Goal: Task Accomplishment & Management: Use online tool/utility

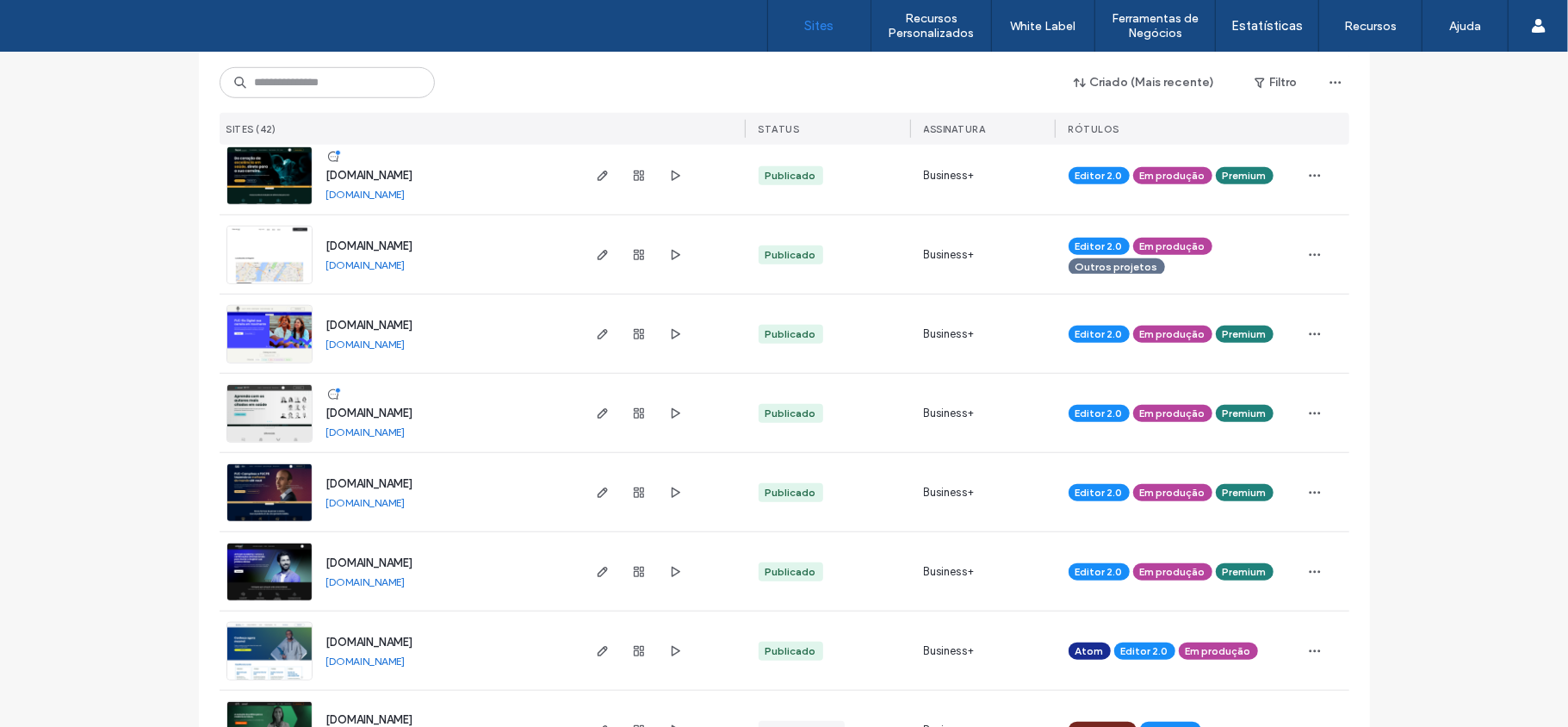
scroll to position [1328, 0]
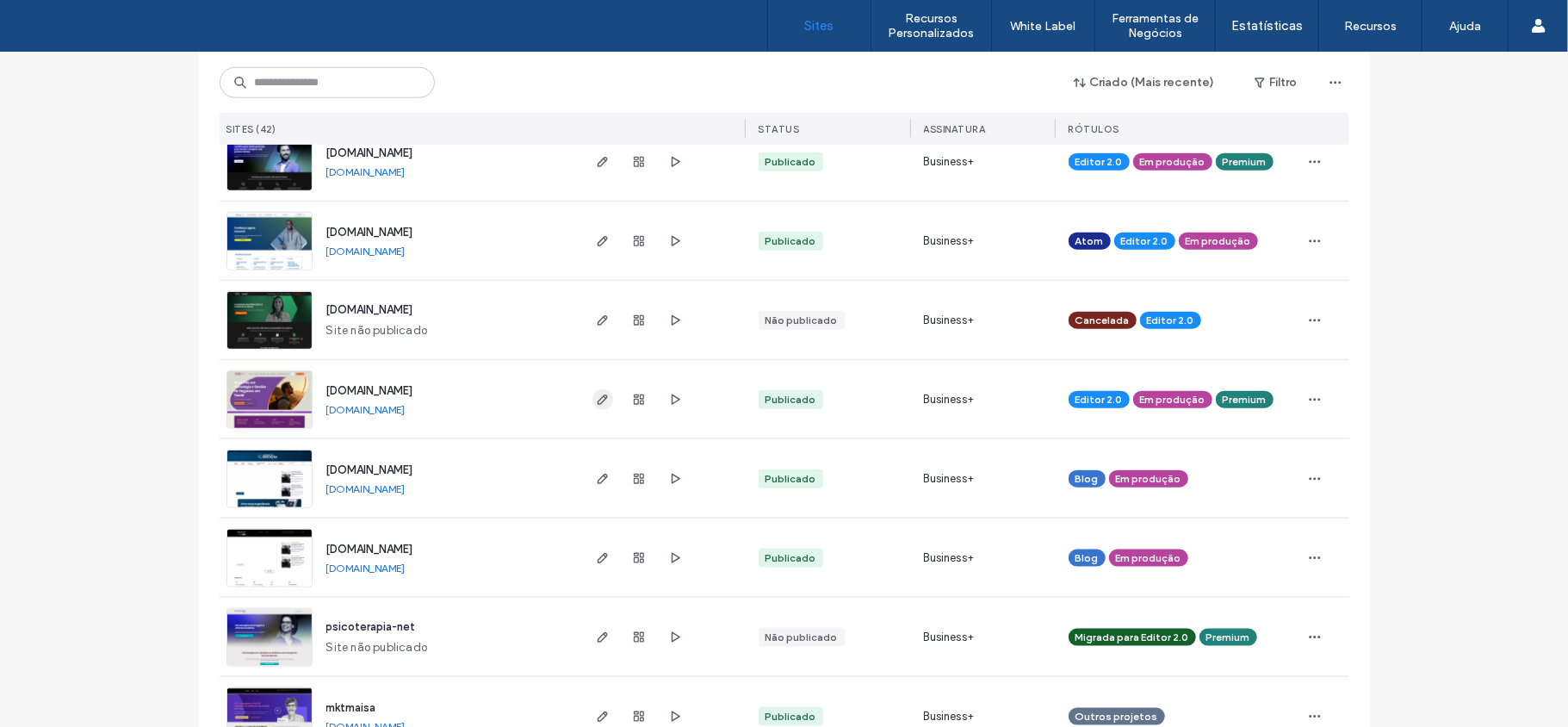
click at [593, 406] on span "button" at bounding box center [602, 399] width 21 height 21
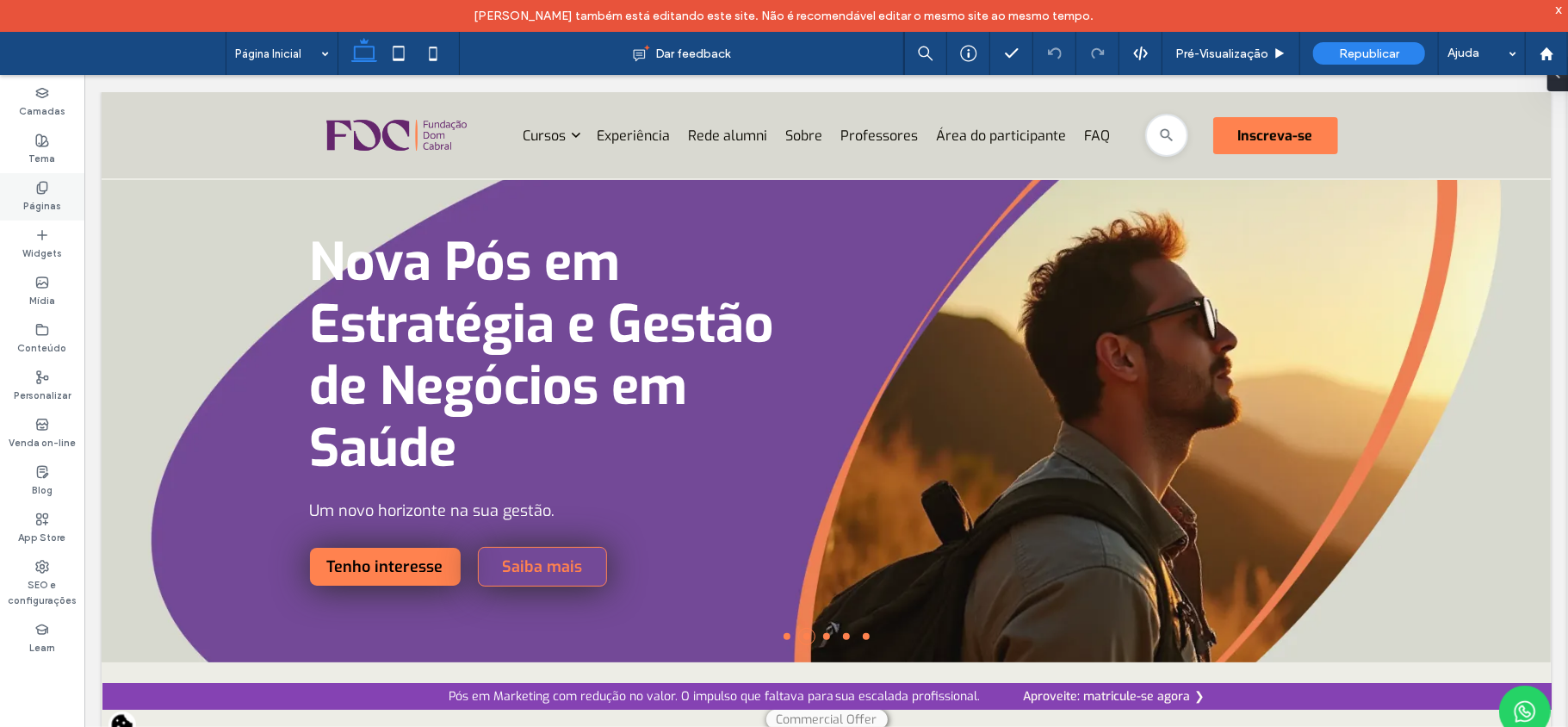
click at [39, 188] on icon at bounding box center [42, 188] width 14 height 14
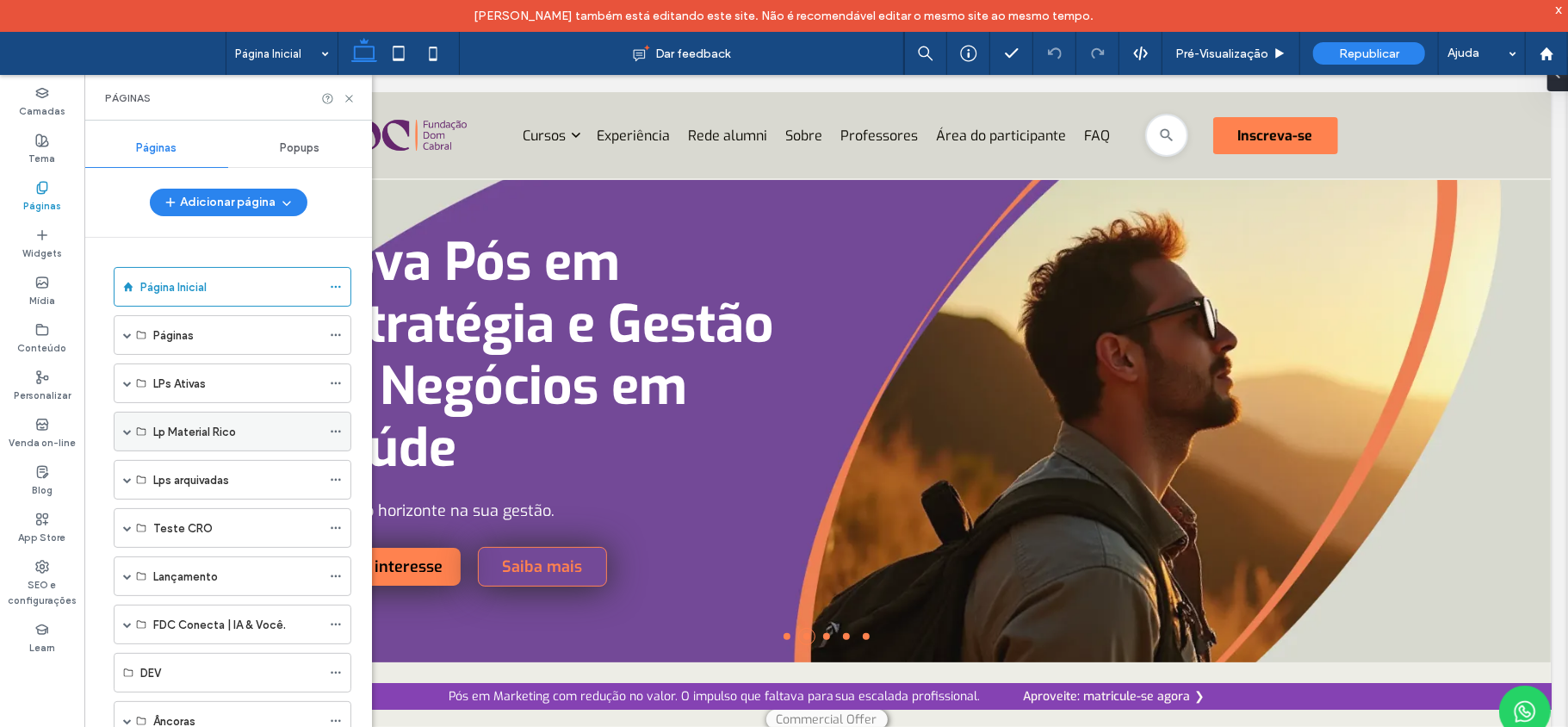
click at [125, 441] on span at bounding box center [127, 431] width 9 height 38
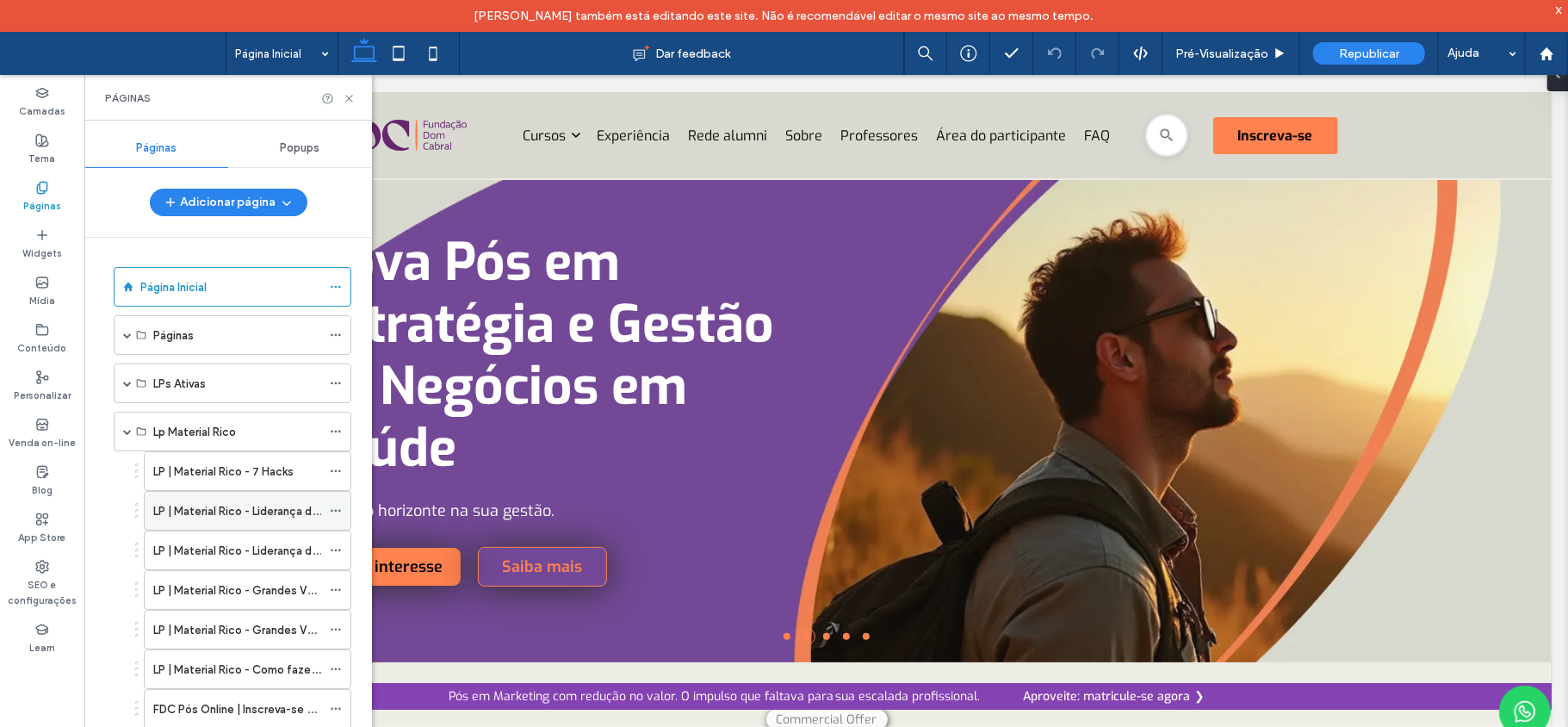
click at [214, 507] on label "LP | Material Rico - Liderança de Alto Nível | Cadastro" at bounding box center [291, 511] width 275 height 30
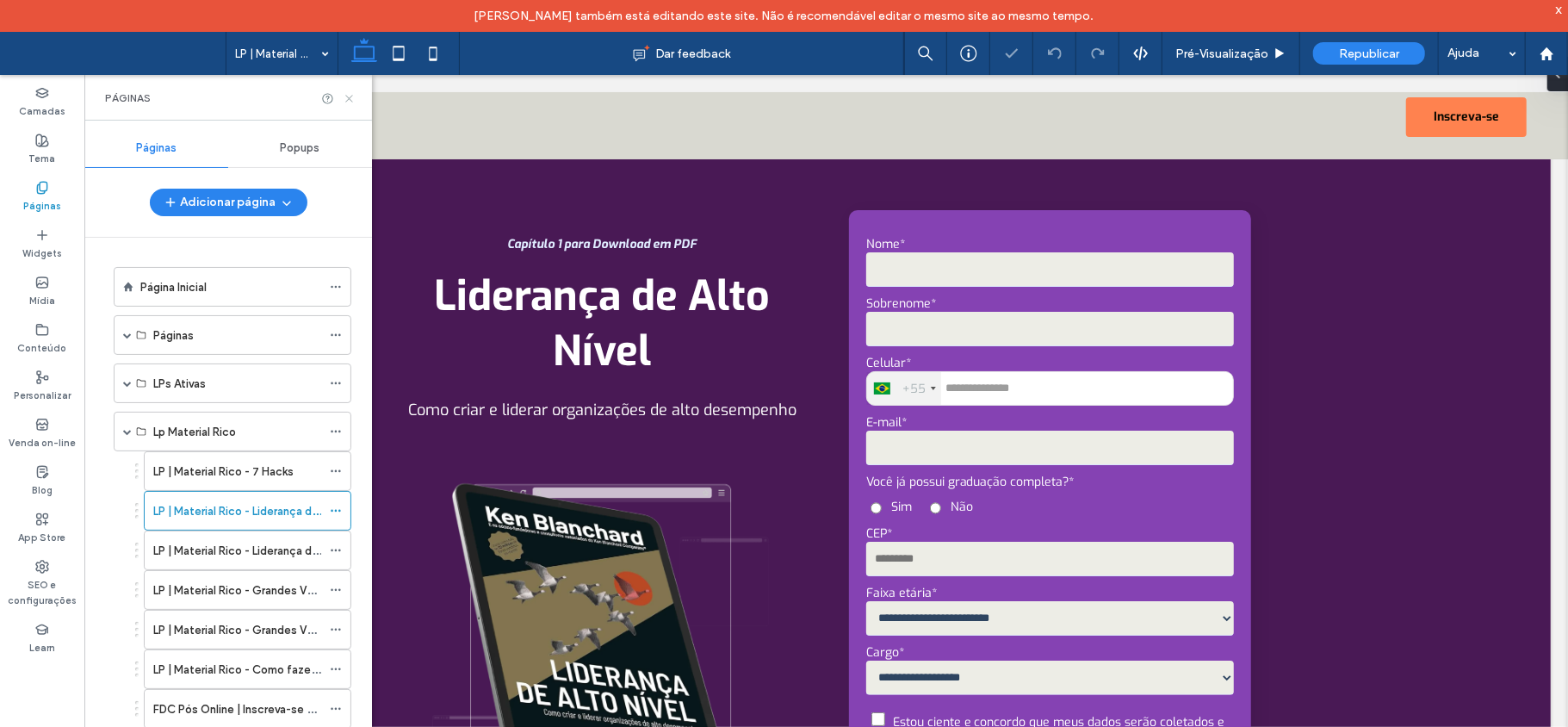
click at [346, 98] on icon at bounding box center [348, 98] width 13 height 13
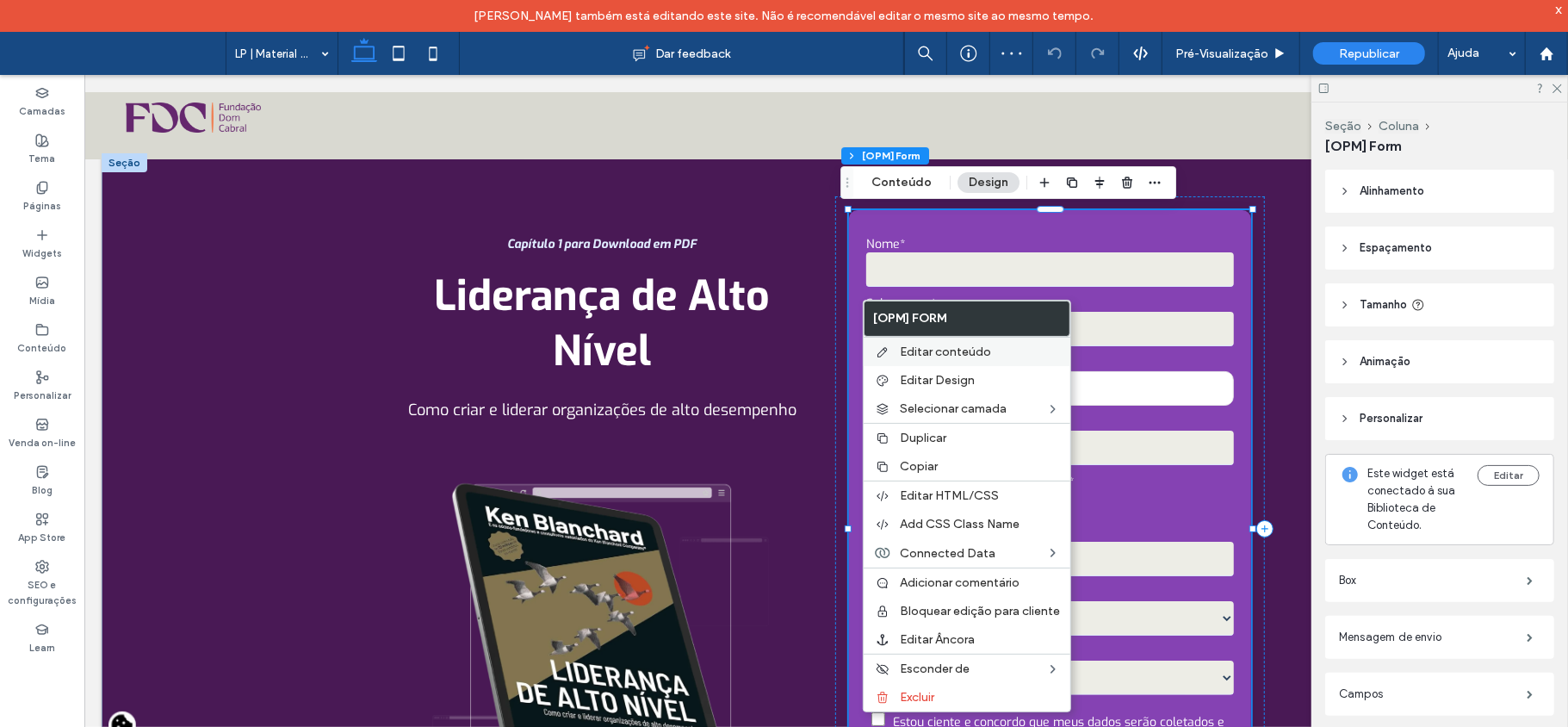
click at [910, 347] on span "Editar conteúdo" at bounding box center [945, 351] width 91 height 15
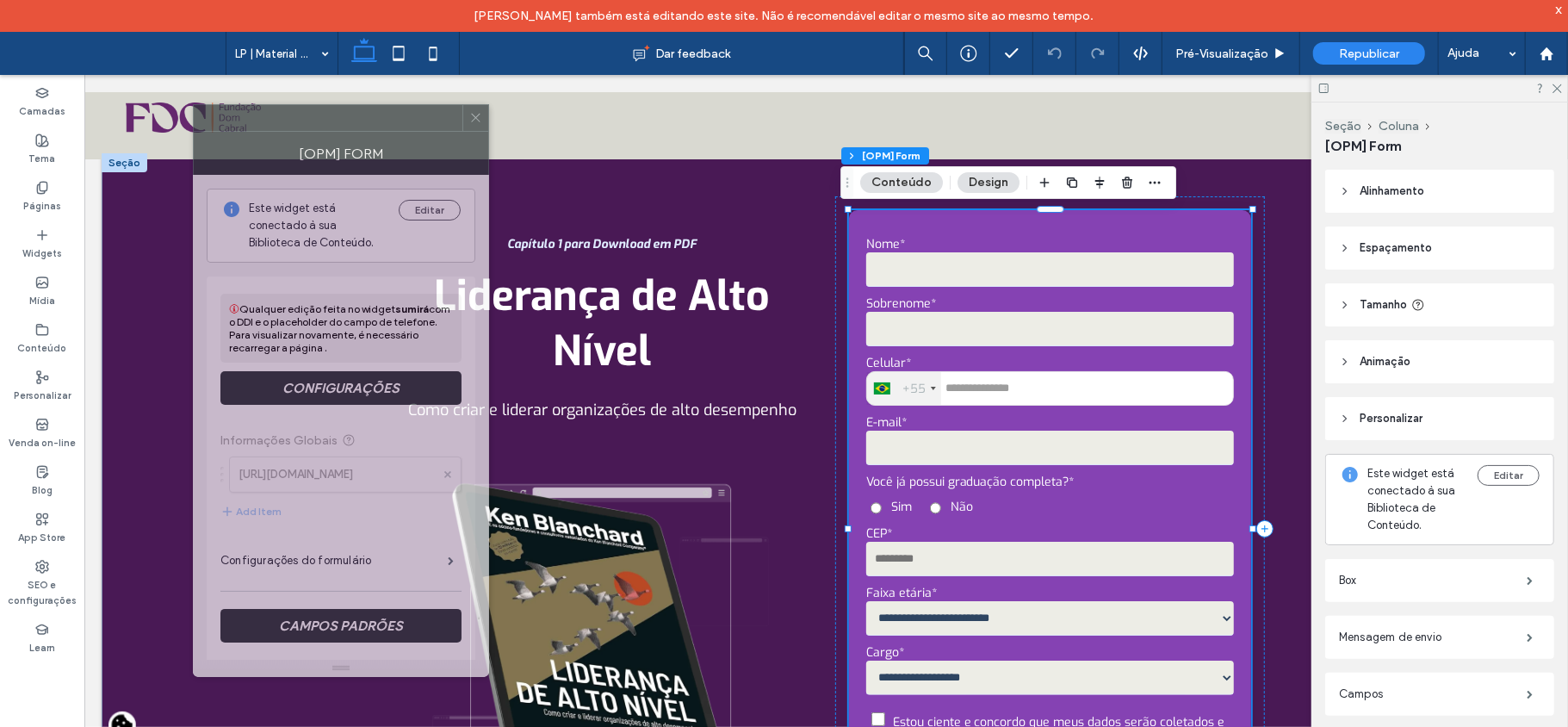
drag, startPoint x: 1344, startPoint y: 108, endPoint x: 283, endPoint y: 134, distance: 1061.3
click at [283, 134] on div "[OPM] Form" at bounding box center [341, 154] width 297 height 43
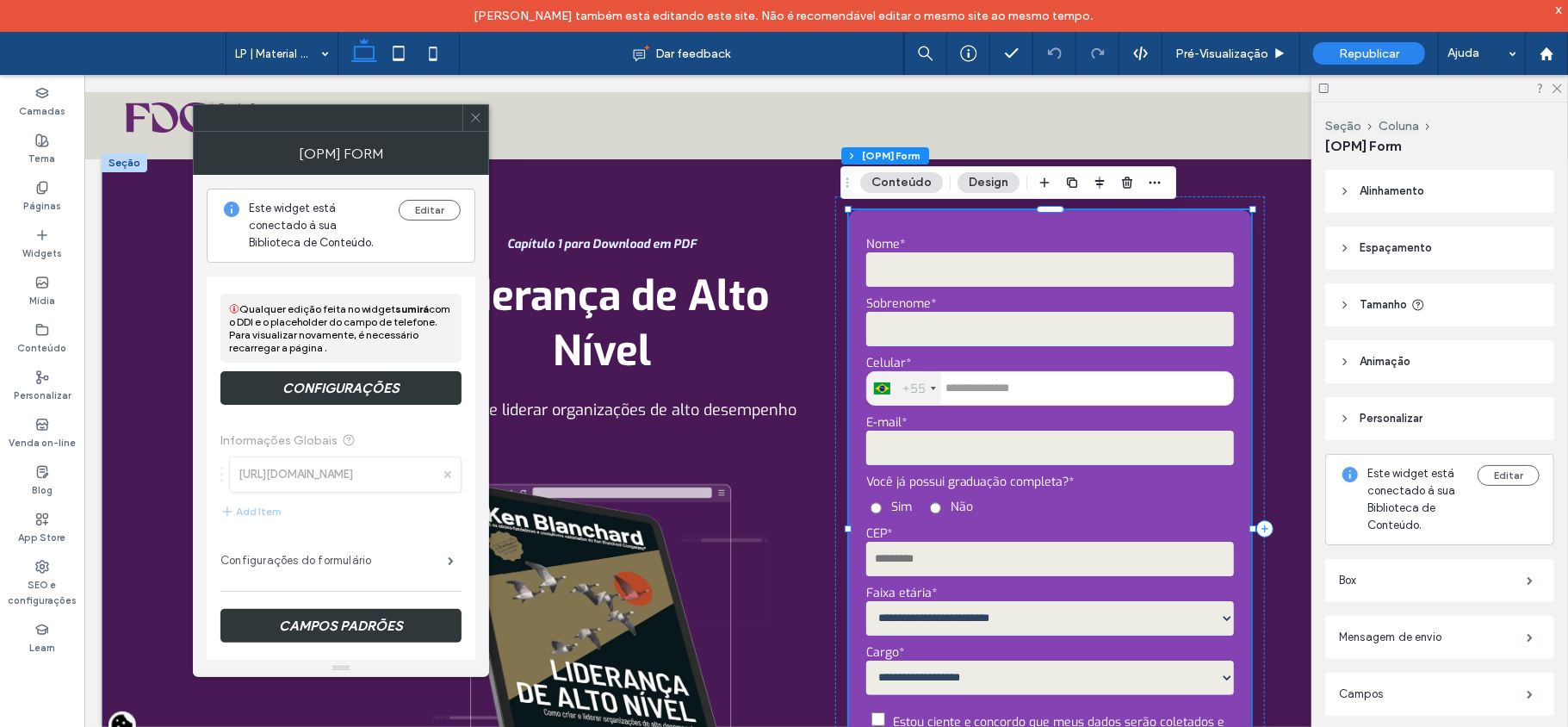
click at [324, 565] on label "Configurações do formulário" at bounding box center [334, 560] width 227 height 34
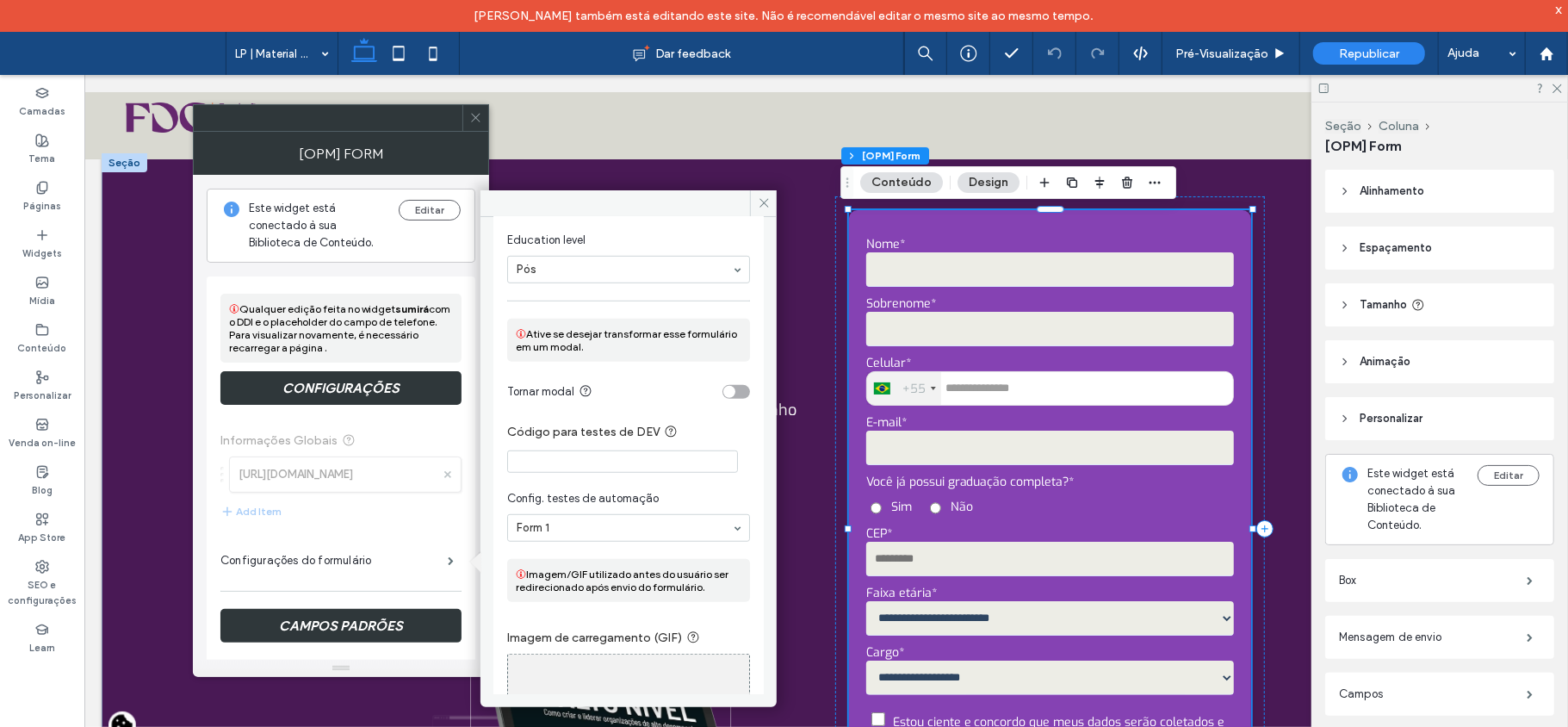
scroll to position [913, 0]
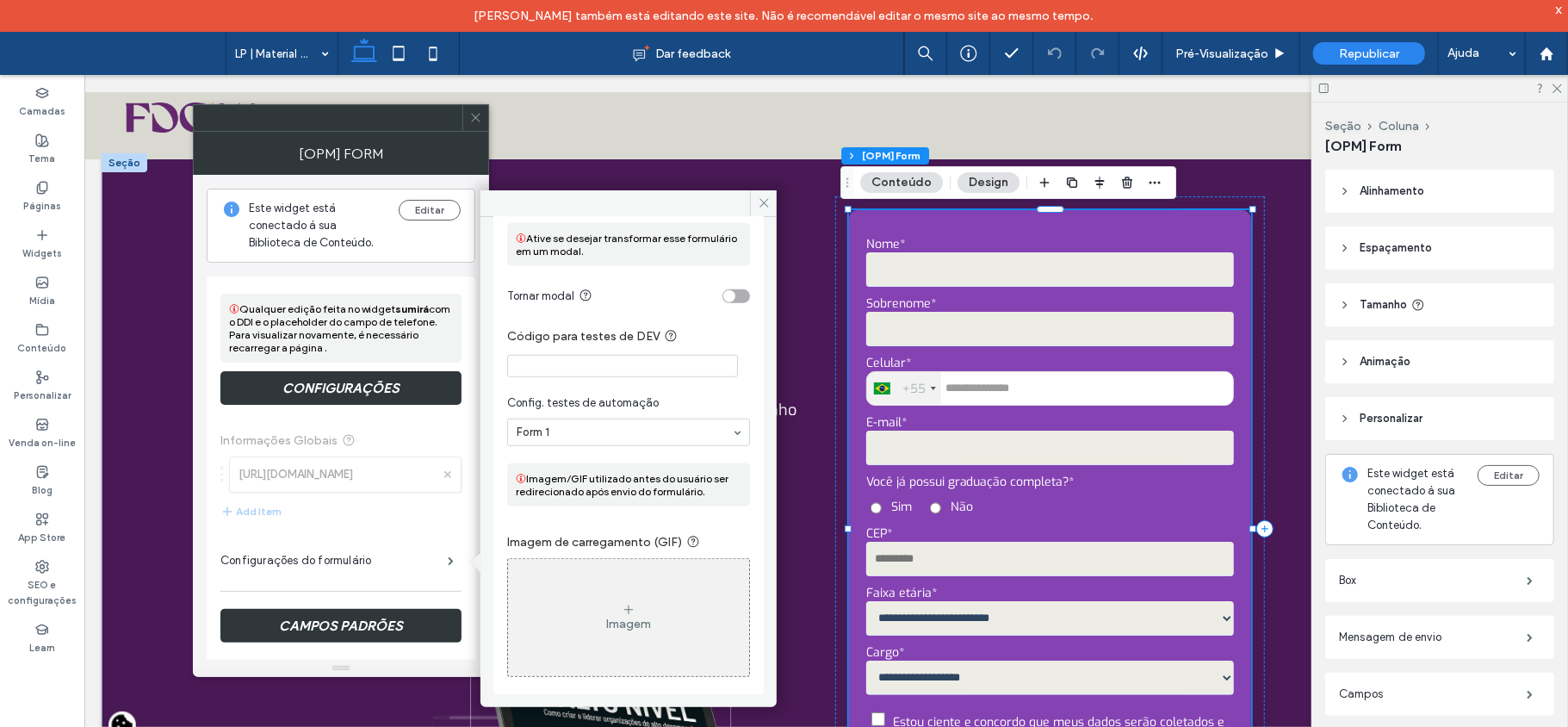
click at [517, 477] on span "🛈" at bounding box center [521, 477] width 11 height 13
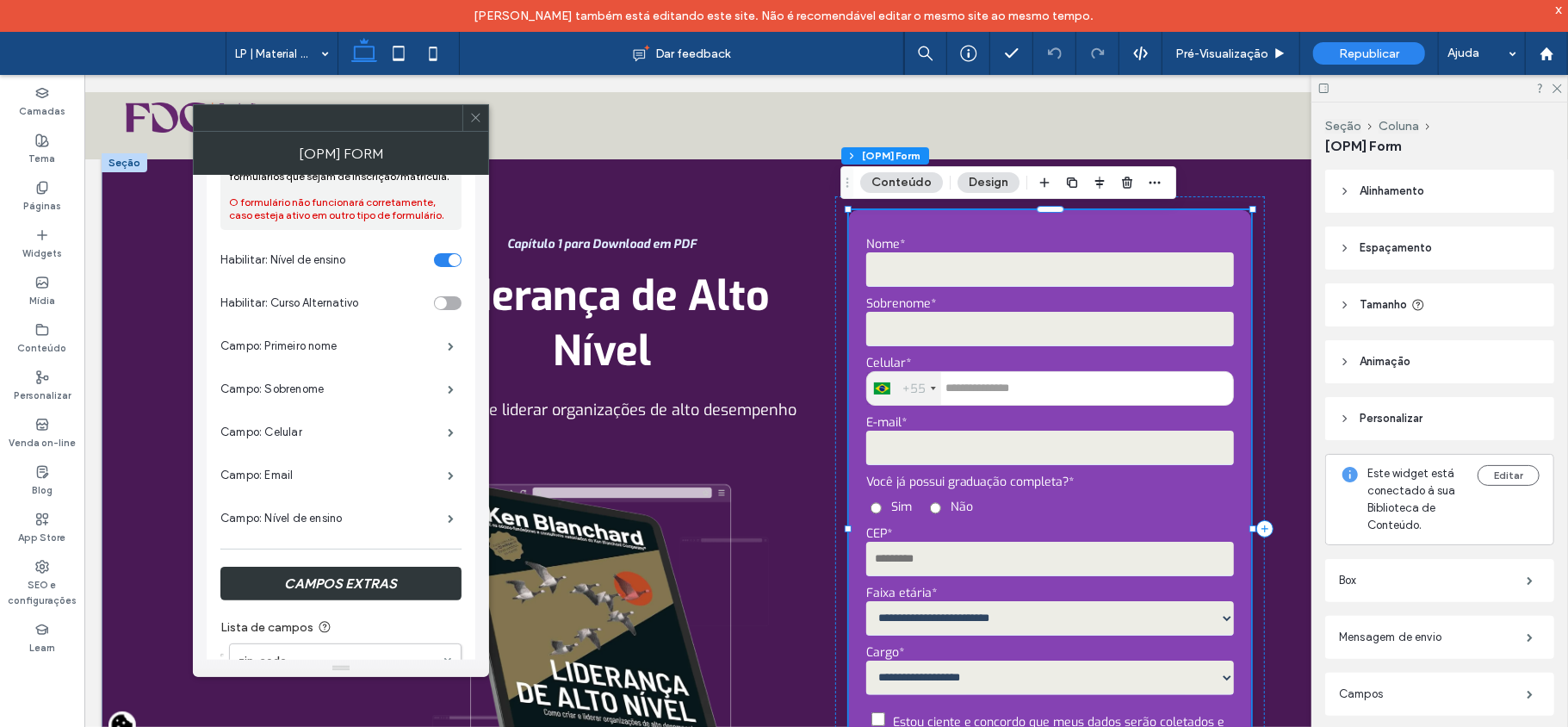
scroll to position [689, 0]
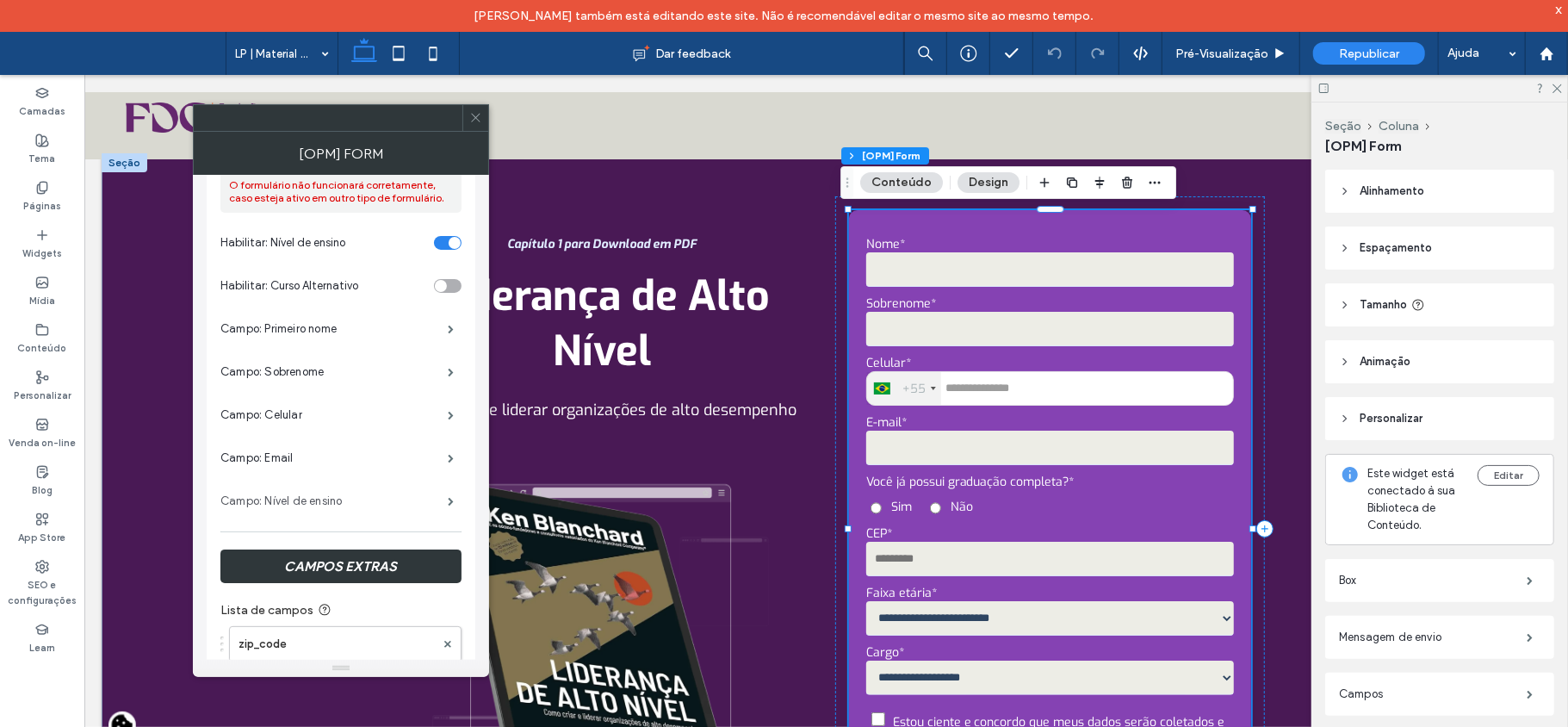
click at [401, 499] on label "Campo: Nível de ensino" at bounding box center [334, 500] width 227 height 34
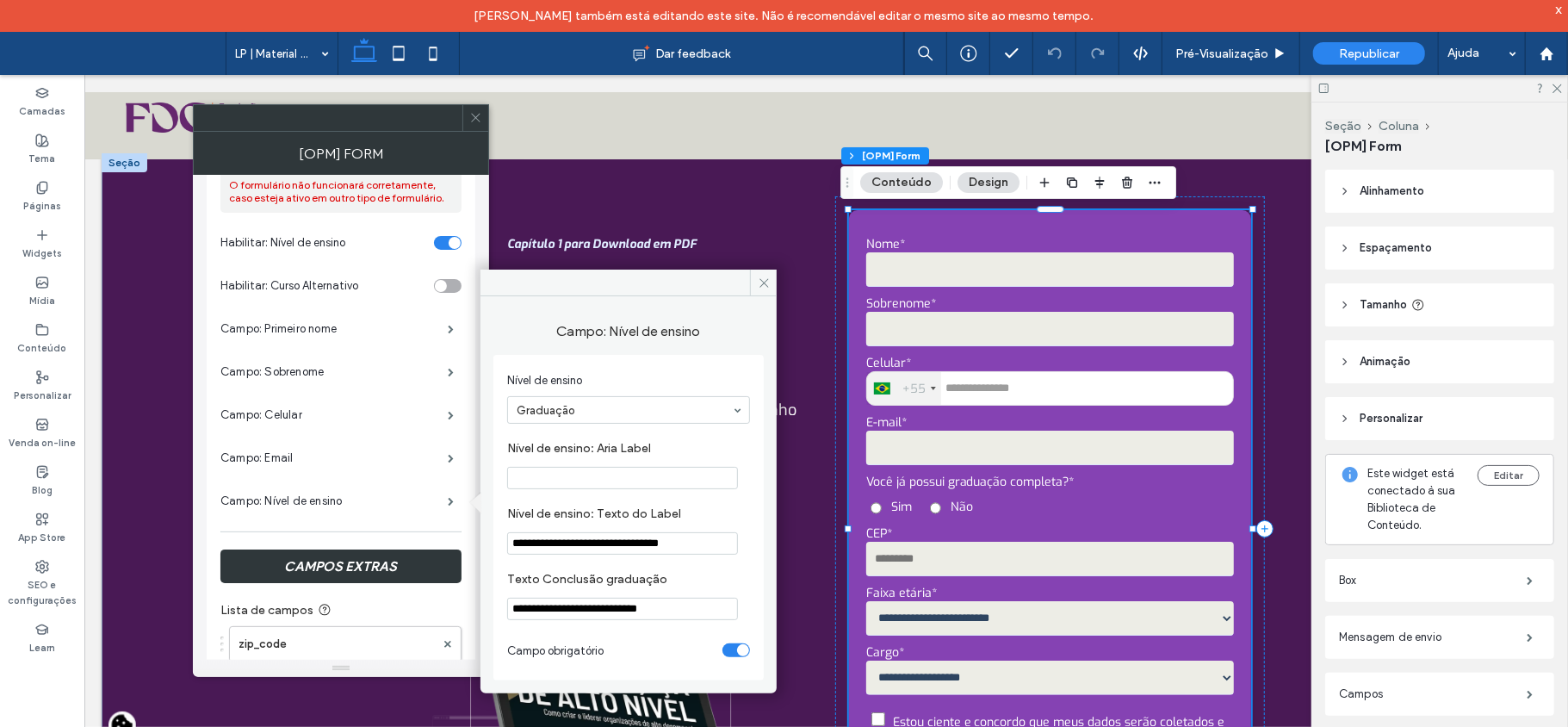
click at [686, 607] on input "**********" at bounding box center [623, 609] width 231 height 23
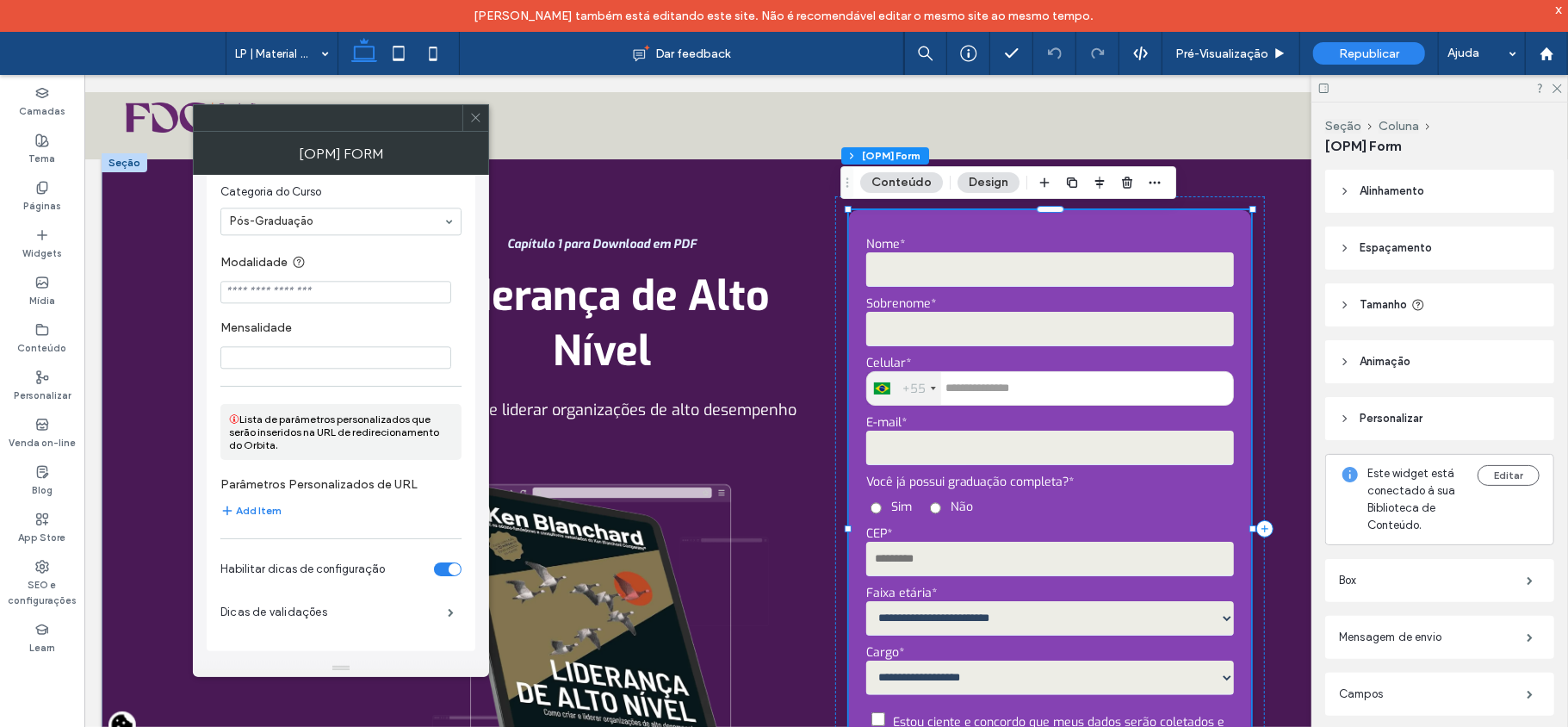
scroll to position [3031, 0]
click at [386, 612] on label "Dicas de validações" at bounding box center [334, 612] width 227 height 34
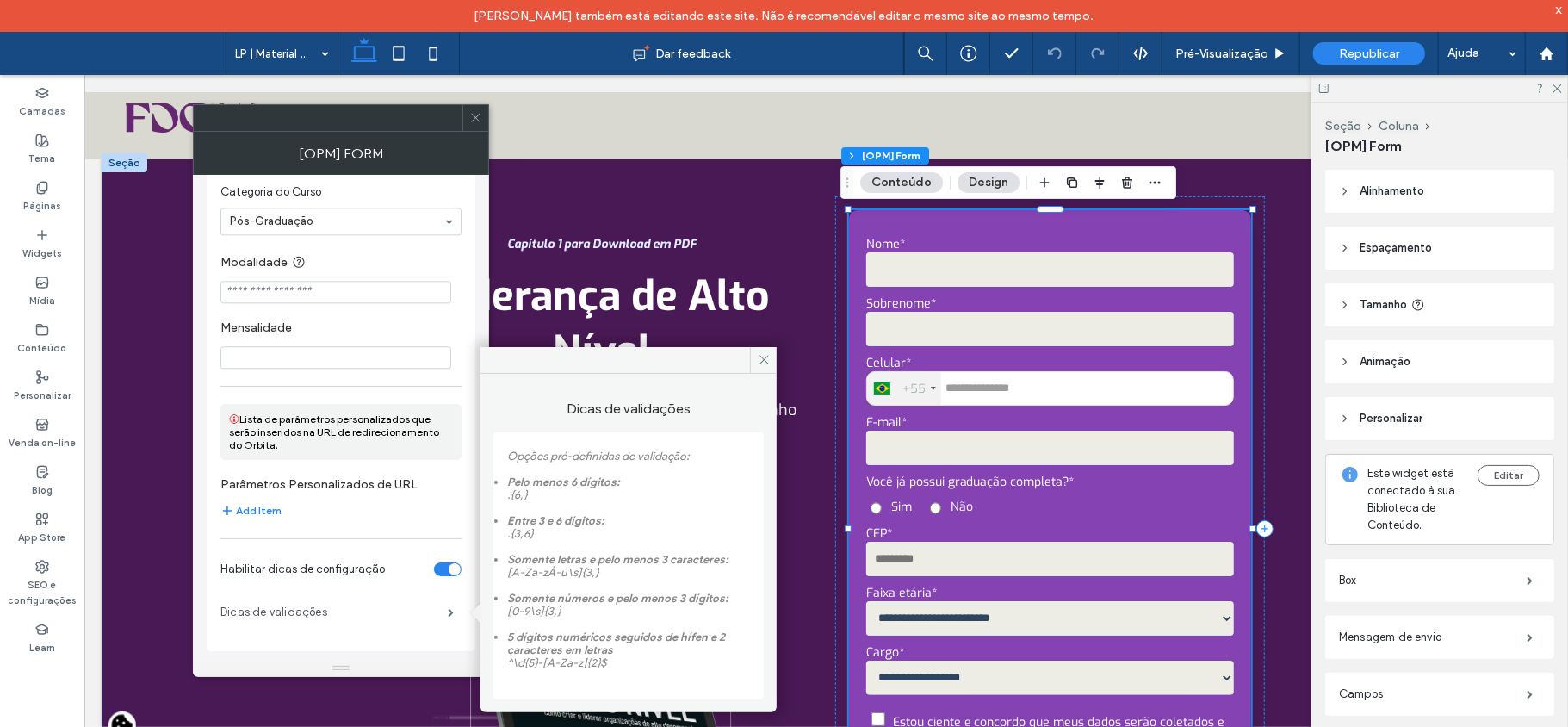
click at [386, 612] on label "Dicas de validações" at bounding box center [334, 612] width 227 height 34
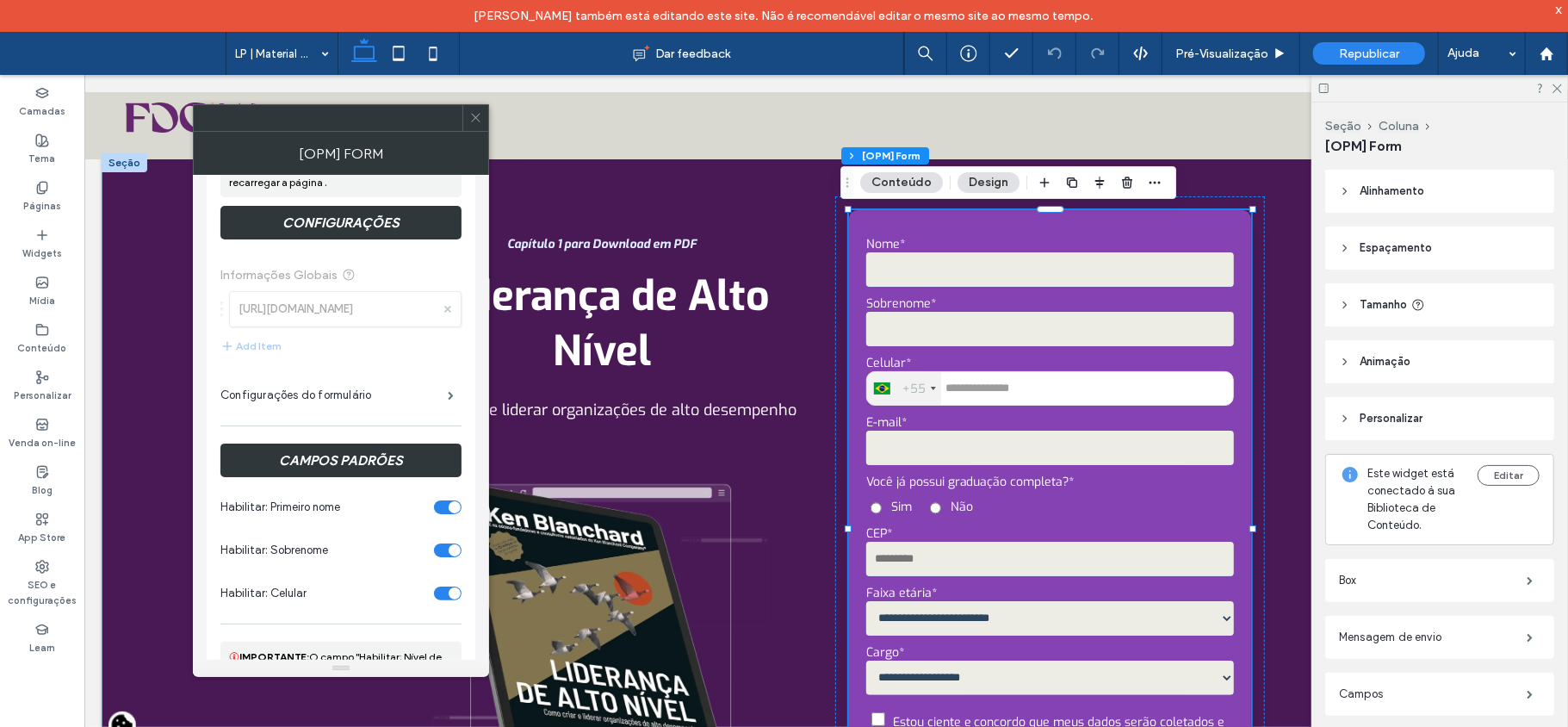
scroll to position [162, 0]
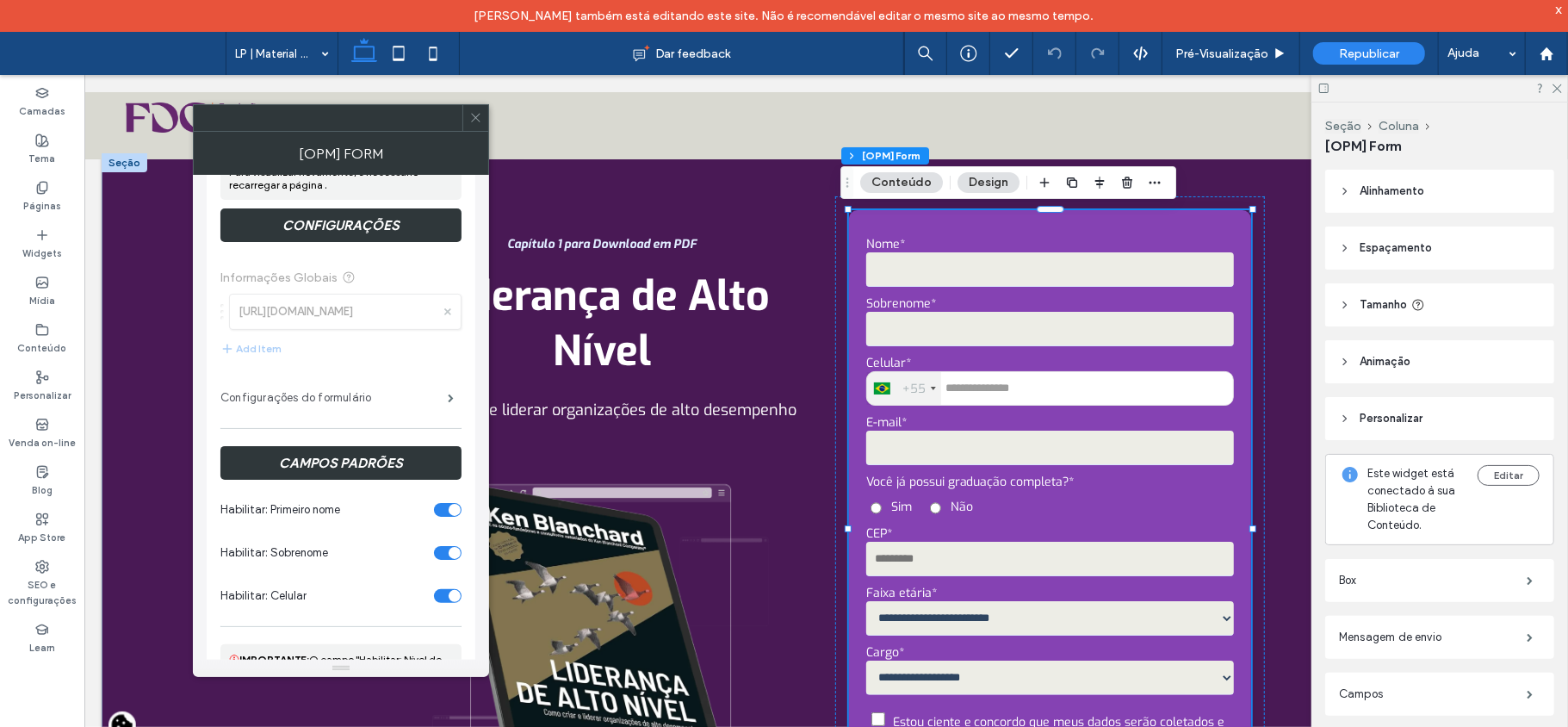
click at [404, 397] on label "Configurações do formulário" at bounding box center [334, 397] width 227 height 34
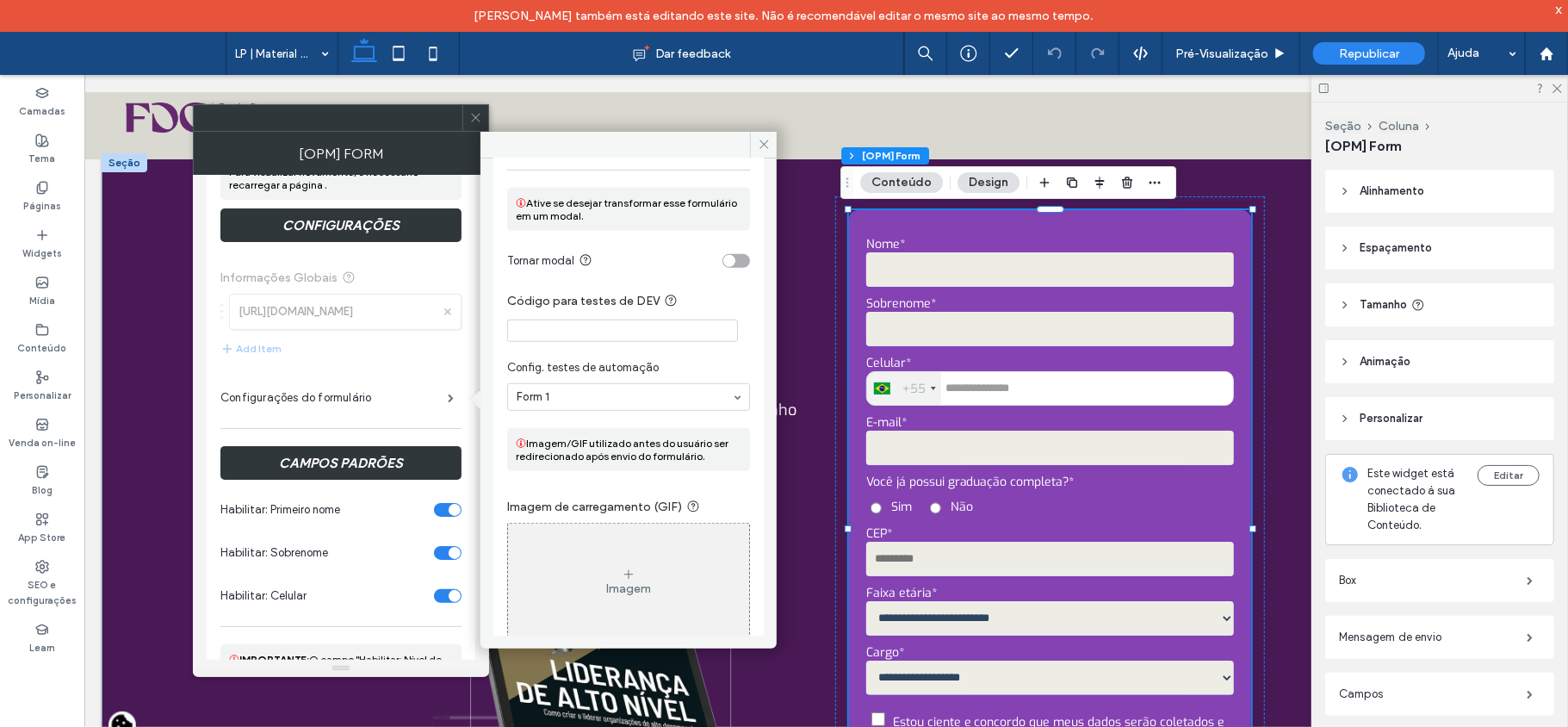
scroll to position [913, 0]
